Goal: Navigation & Orientation: Find specific page/section

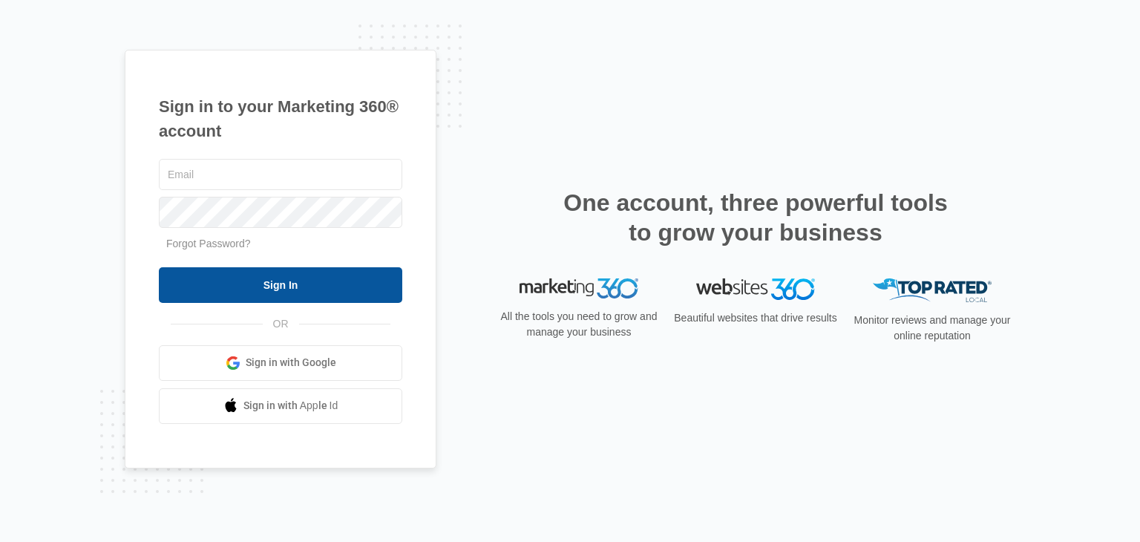
type input "[EMAIL_ADDRESS][DOMAIN_NAME]"
click at [219, 277] on input "Sign In" at bounding box center [280, 285] width 243 height 36
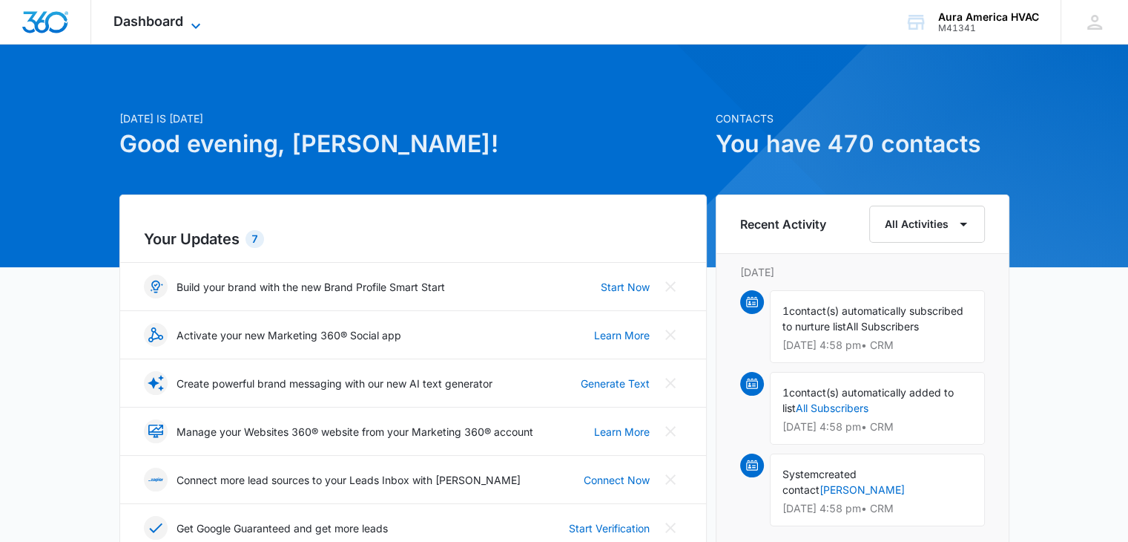
click at [203, 14] on div "Dashboard Apps Reputation Websites Forms CRM Email Social Payments POS Content …" at bounding box center [159, 22] width 136 height 44
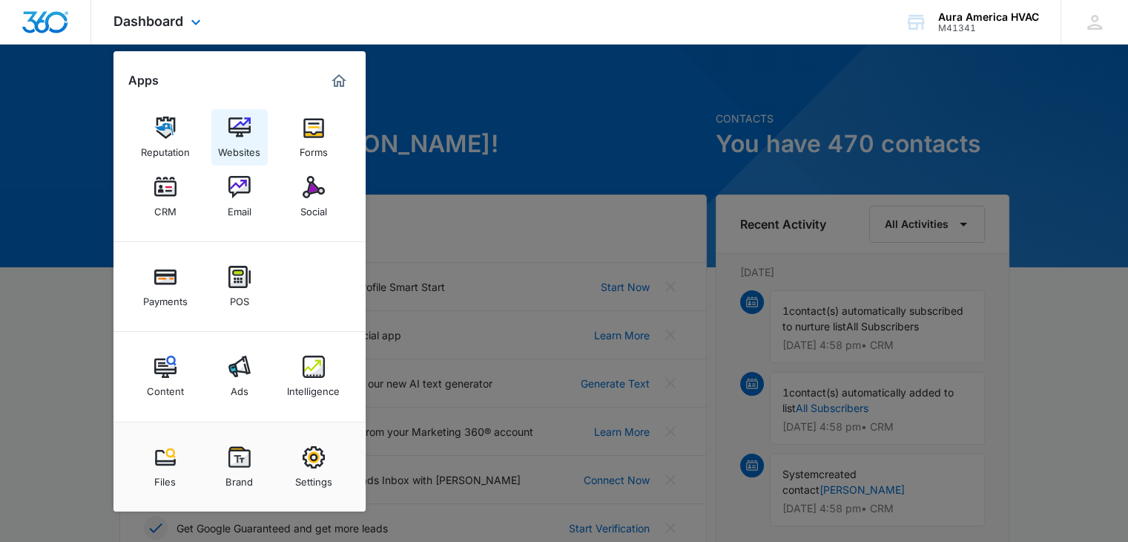
click at [229, 119] on img at bounding box center [239, 127] width 22 height 22
